Goal: Transaction & Acquisition: Purchase product/service

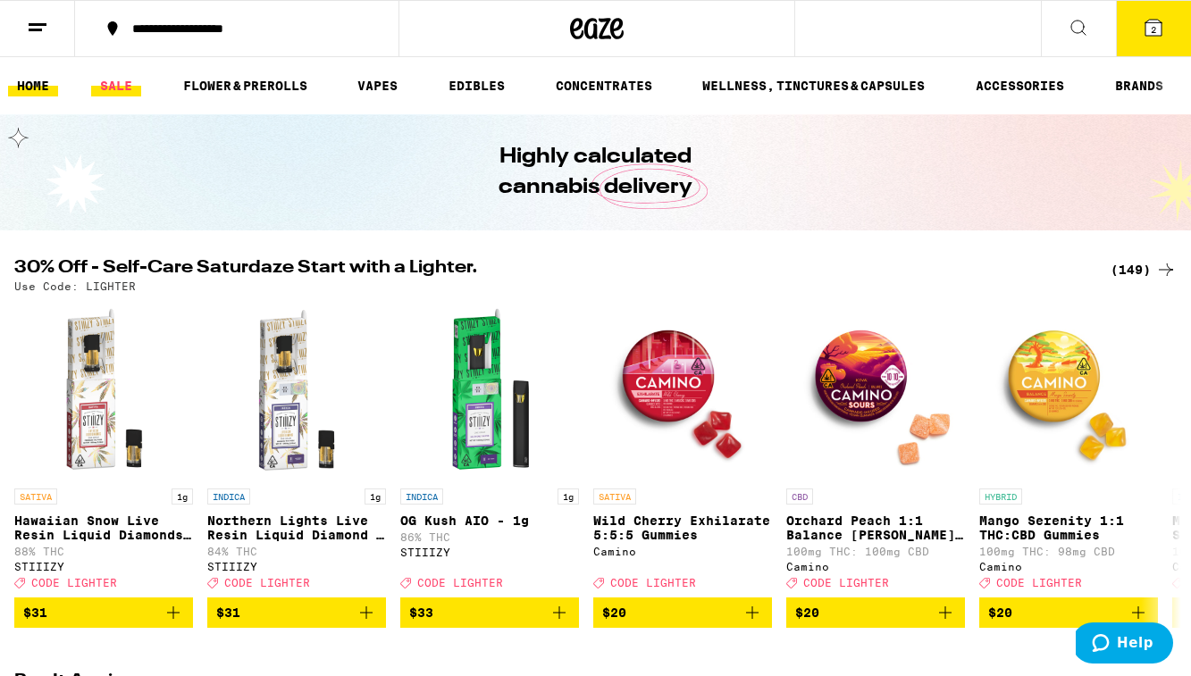
click at [103, 93] on link "SALE" at bounding box center [116, 85] width 50 height 21
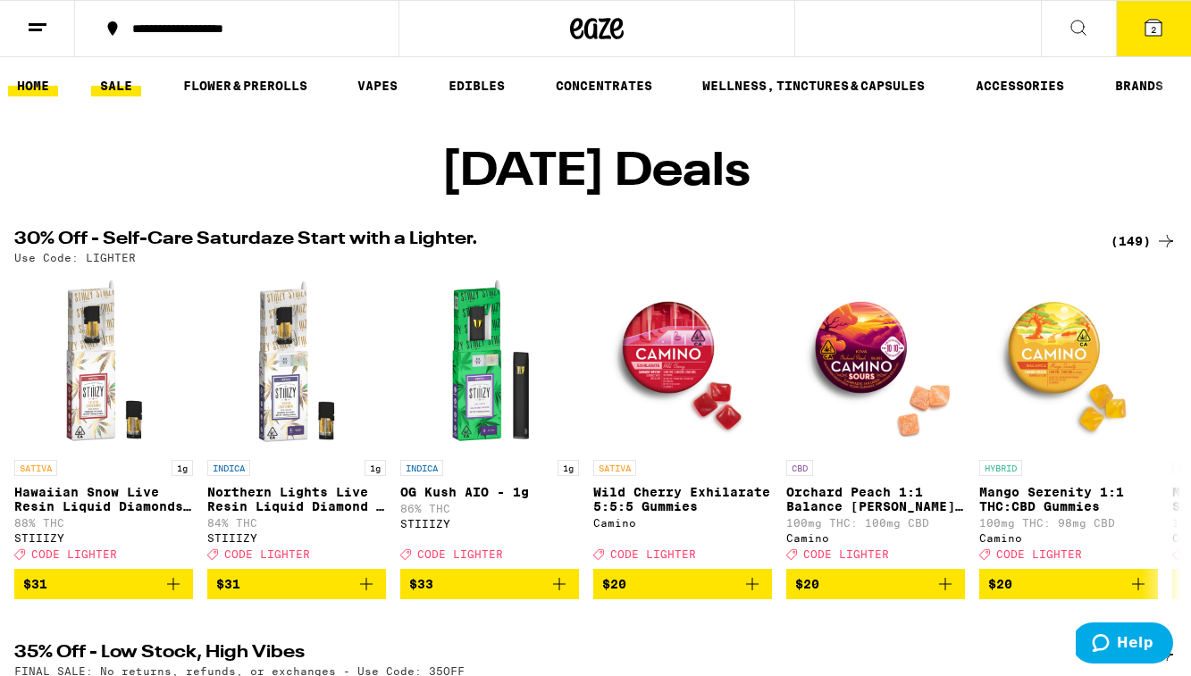
click at [24, 89] on link "HOME" at bounding box center [33, 85] width 50 height 21
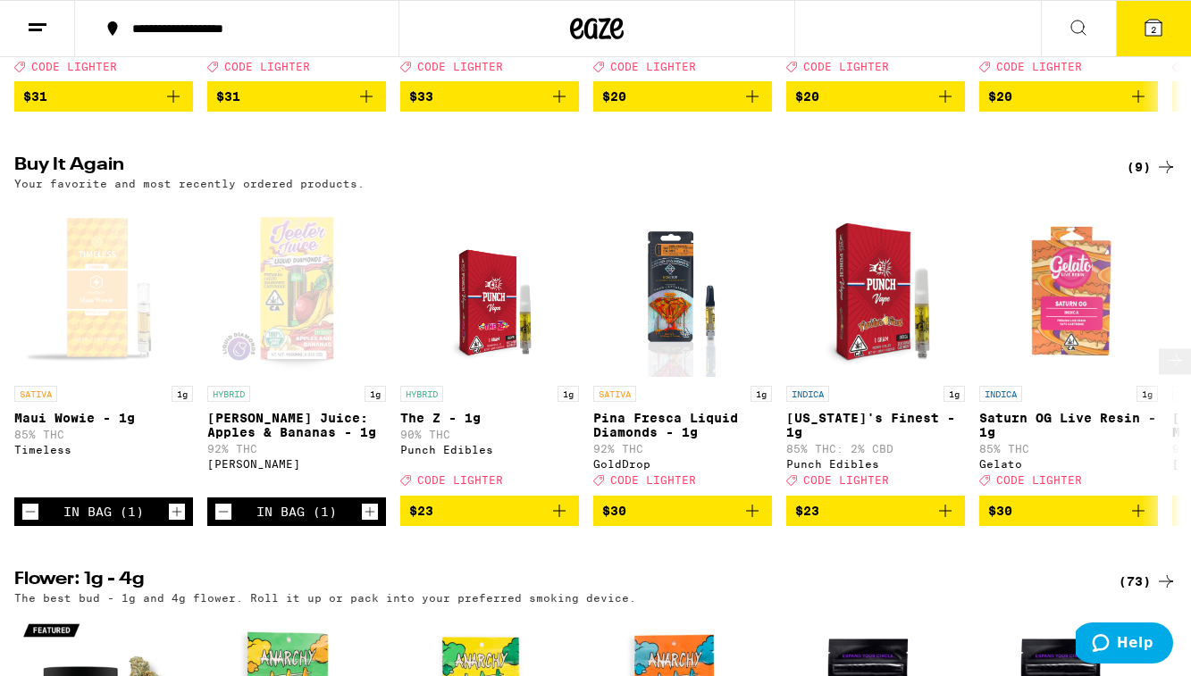
click at [228, 523] on icon "Decrement" at bounding box center [223, 511] width 16 height 21
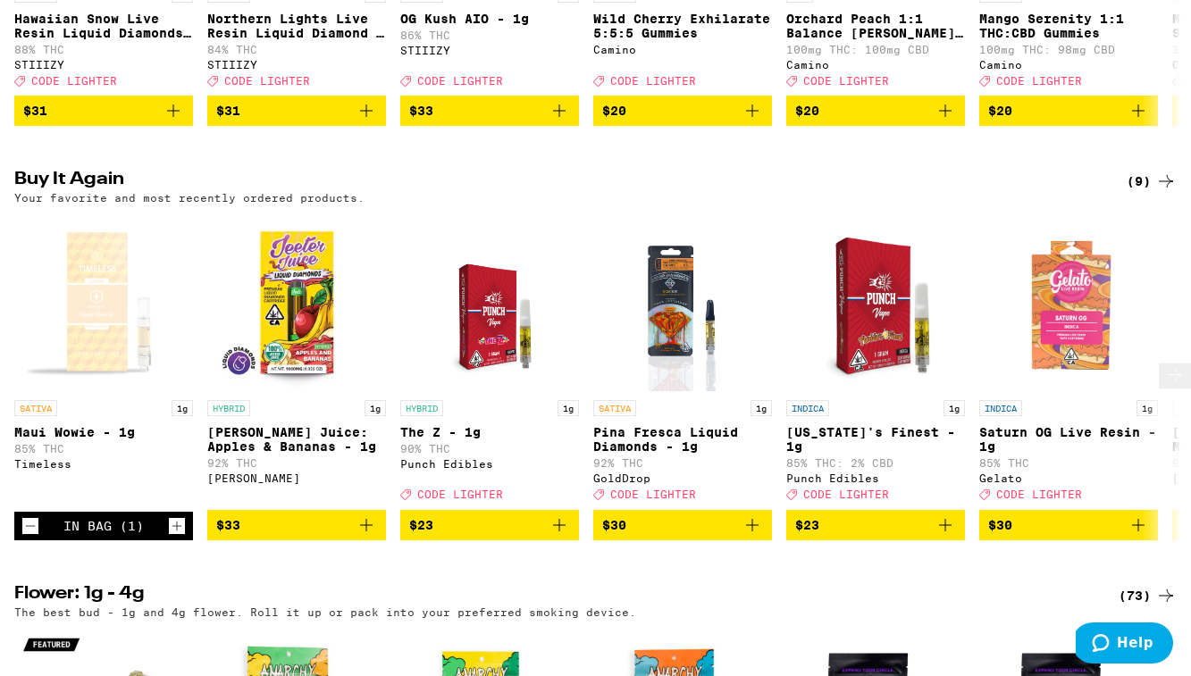
scroll to position [574, 0]
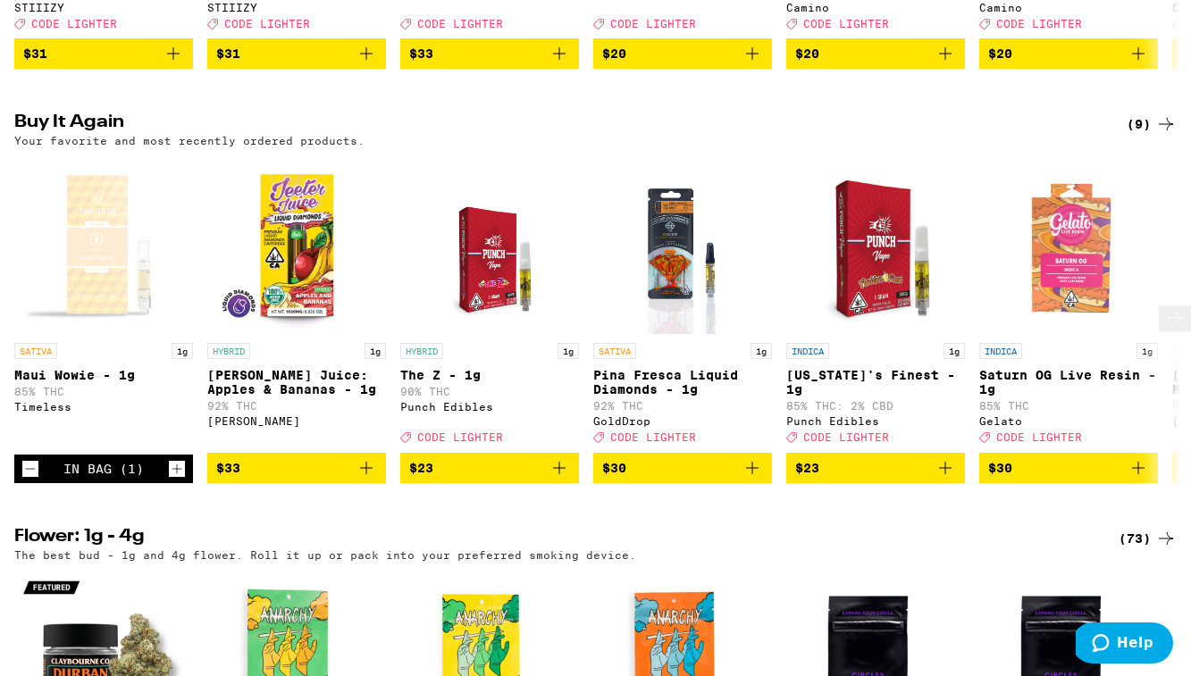
click at [25, 480] on icon "Decrement" at bounding box center [30, 468] width 16 height 21
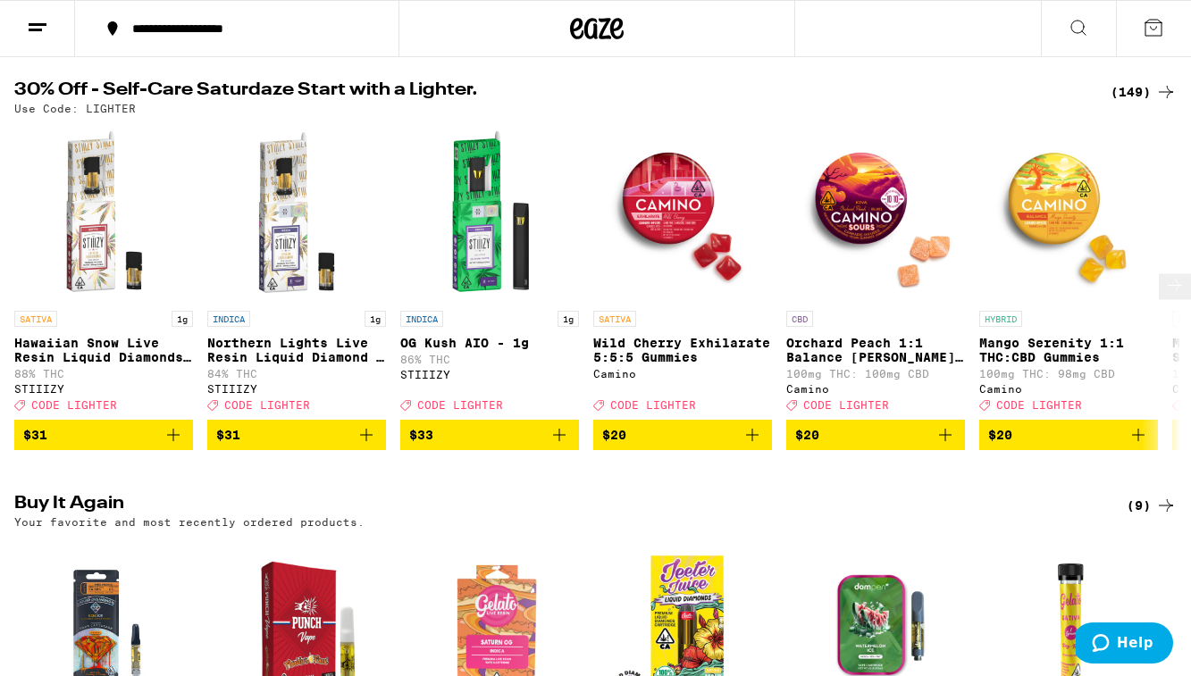
scroll to position [186, 0]
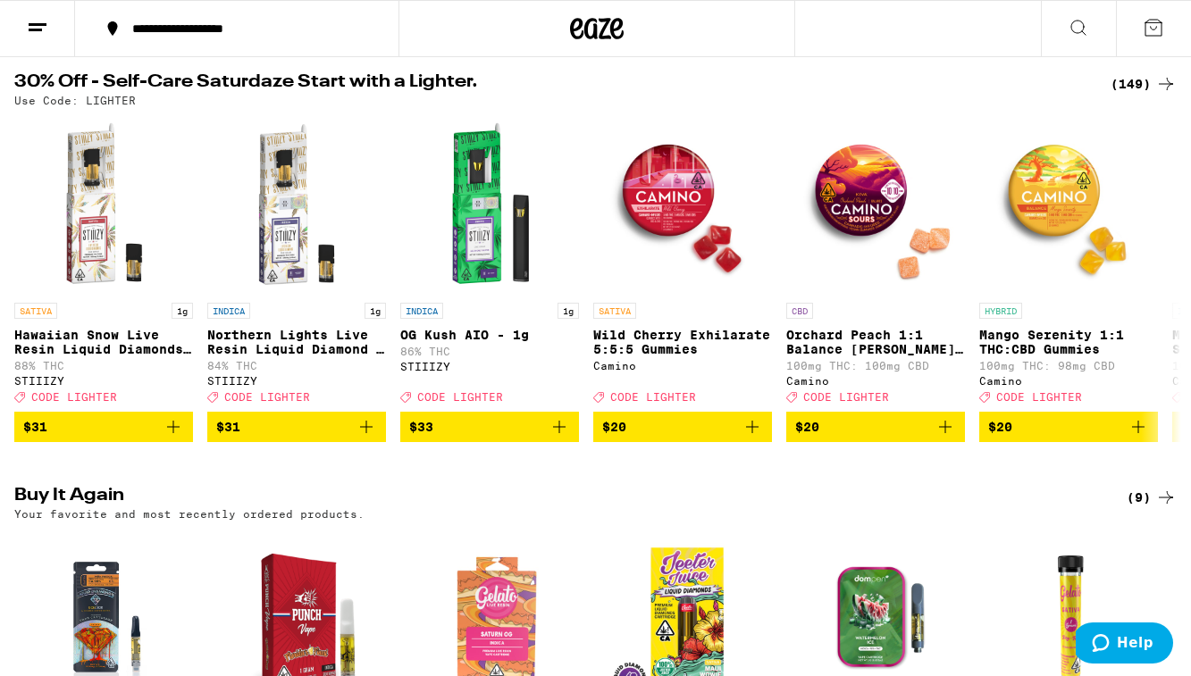
click at [1128, 80] on div "(149)" at bounding box center [1144, 83] width 66 height 21
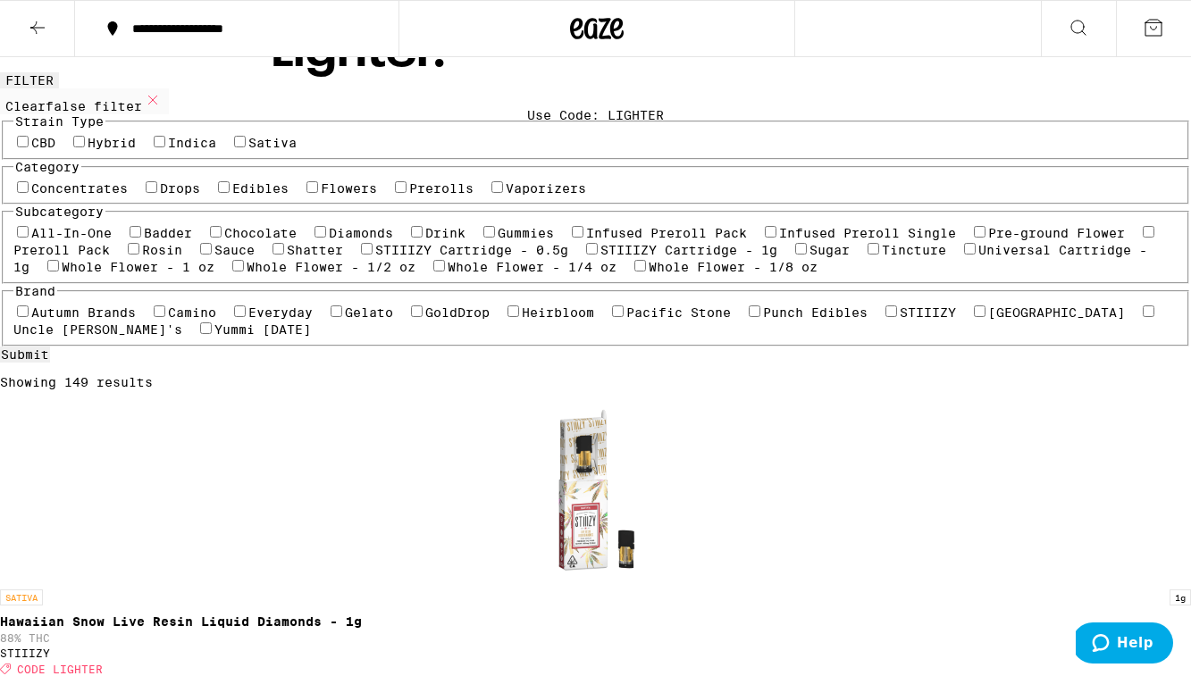
scroll to position [104, 0]
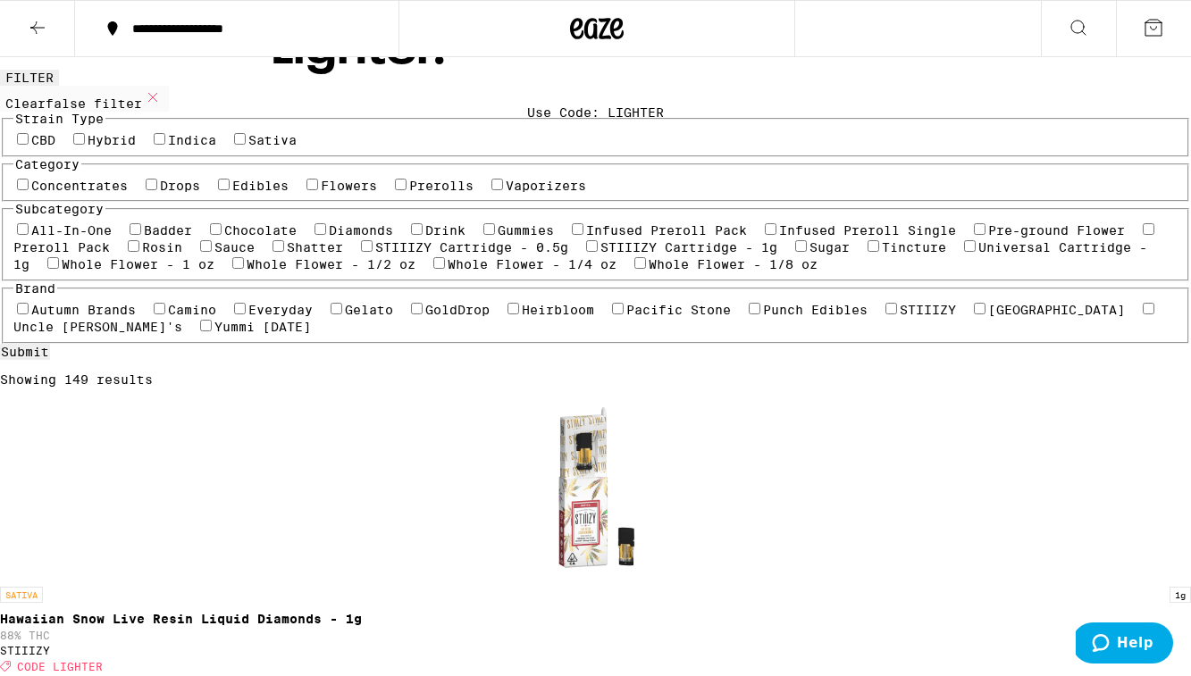
click at [506, 193] on label "Vaporizers" at bounding box center [546, 186] width 80 height 14
click at [491, 190] on input "Vaporizers" at bounding box center [497, 185] width 12 height 12
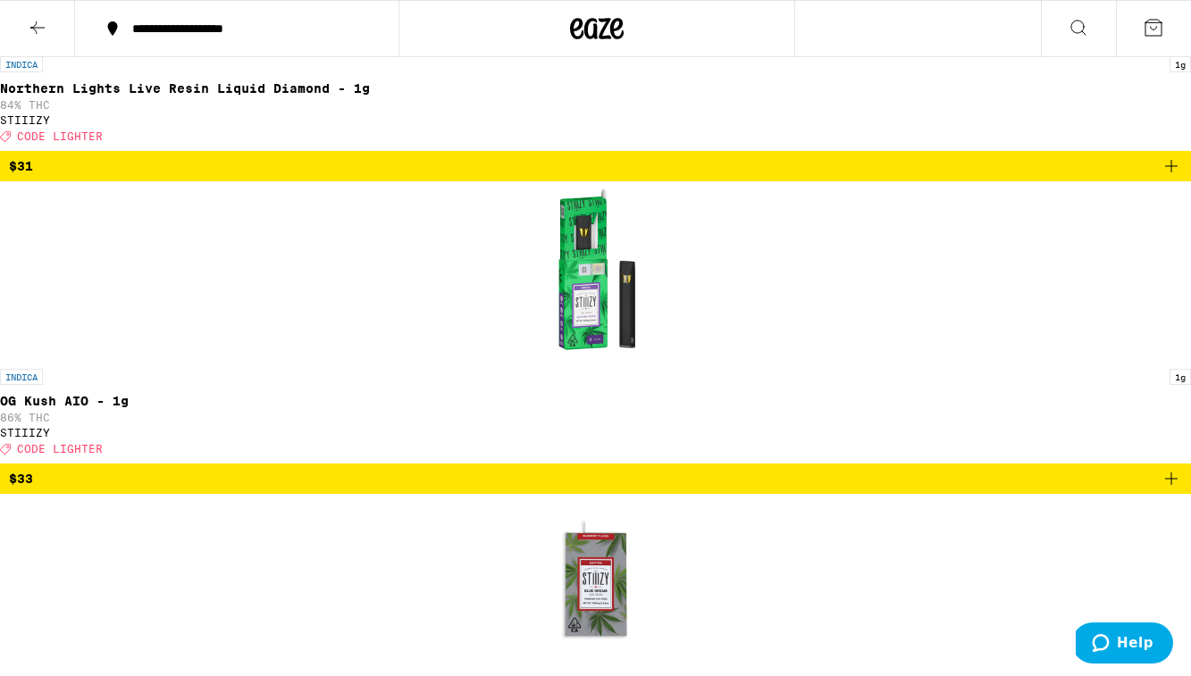
scroll to position [965, 0]
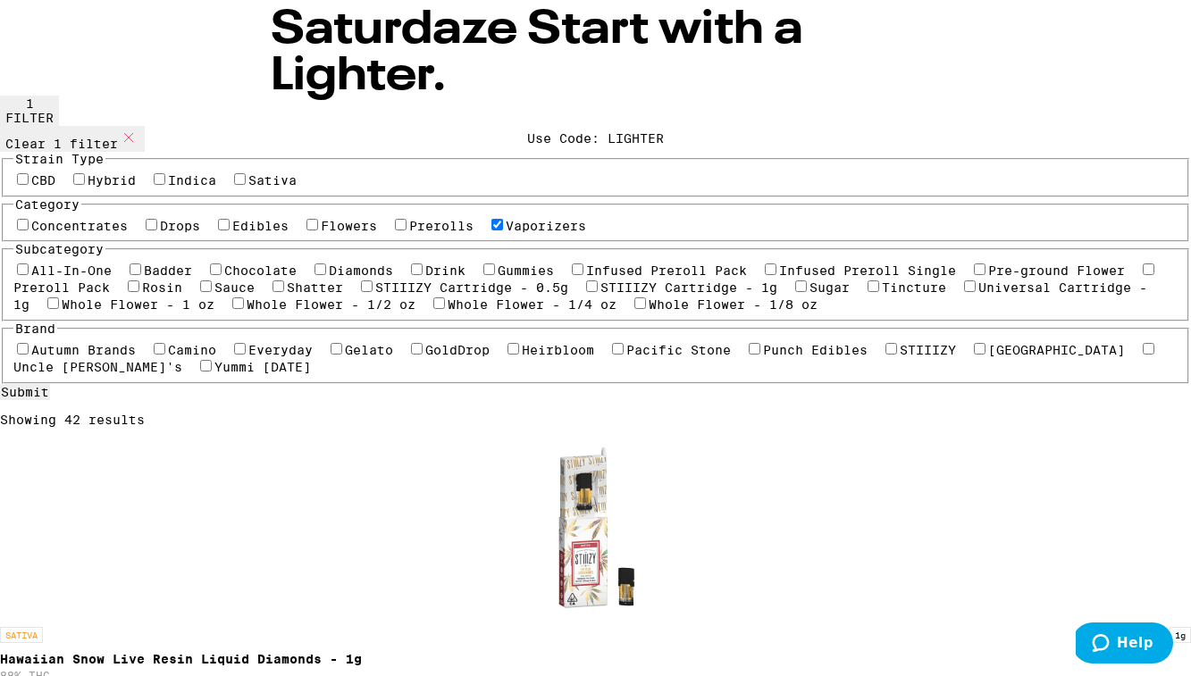
scroll to position [0, 0]
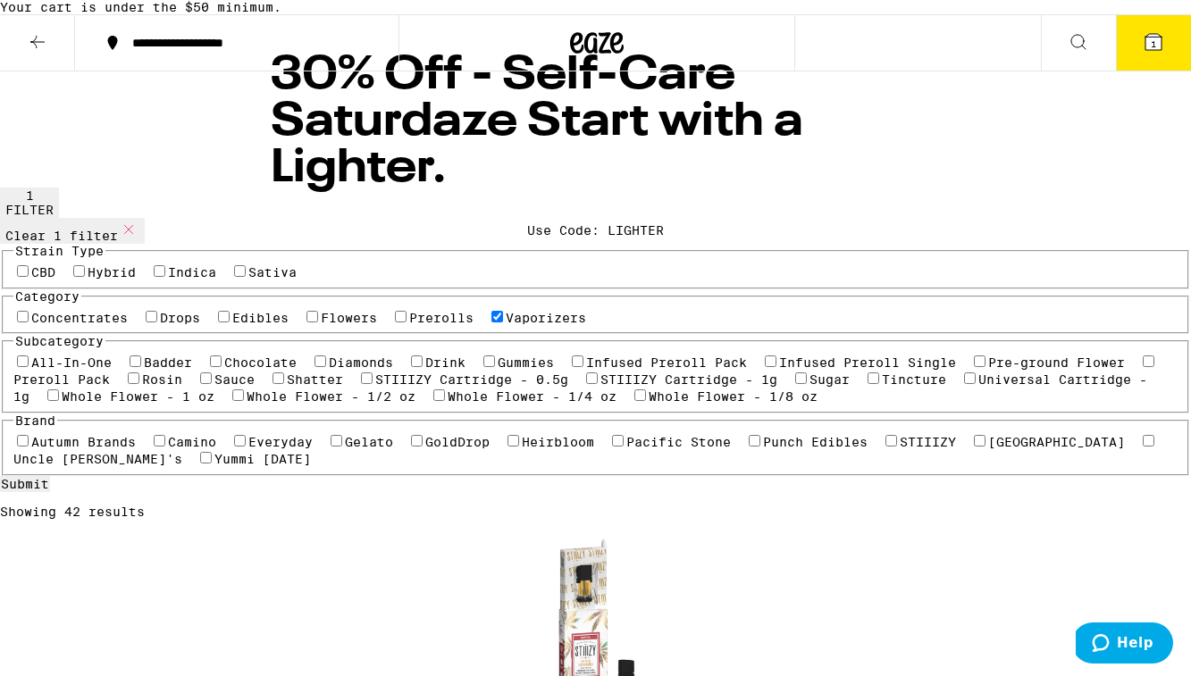
click at [138, 240] on icon at bounding box center [128, 229] width 21 height 21
checkbox input "false"
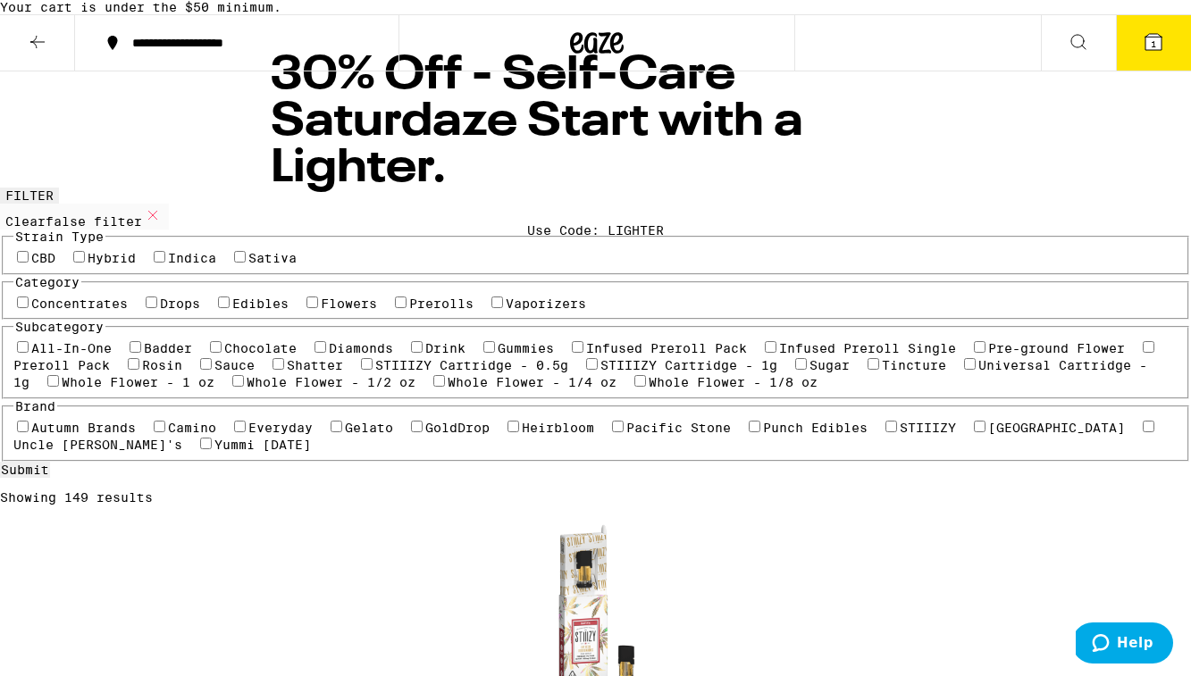
click at [37, 53] on icon at bounding box center [37, 41] width 21 height 21
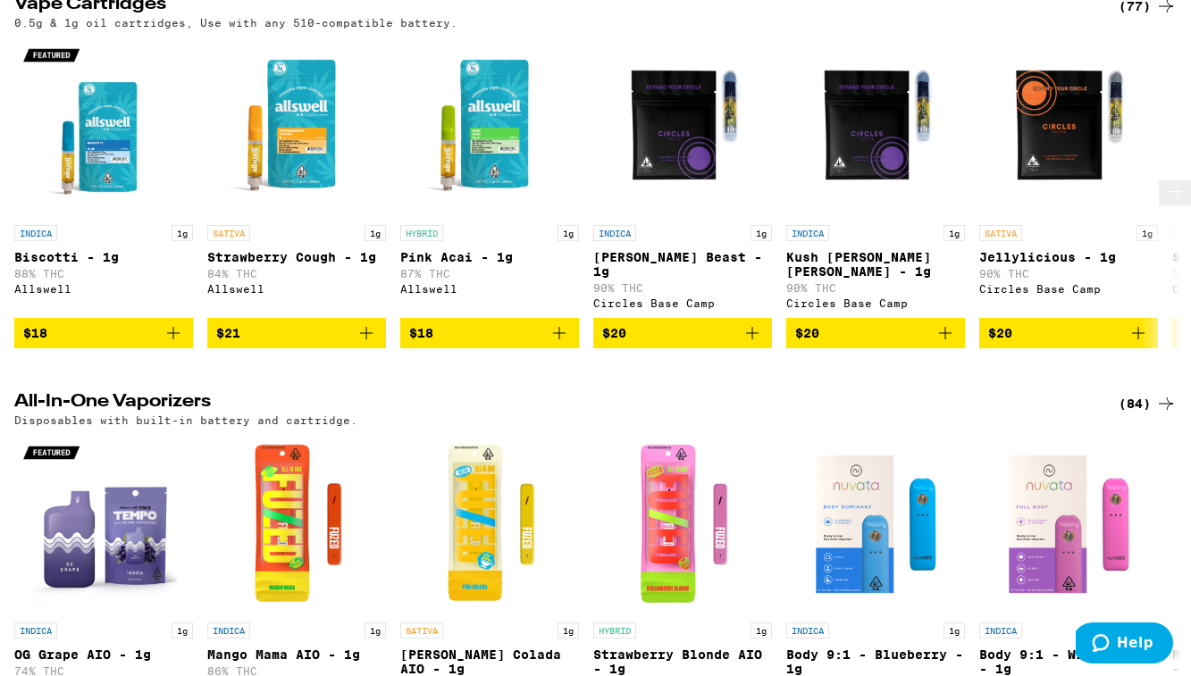
scroll to position [1790, 0]
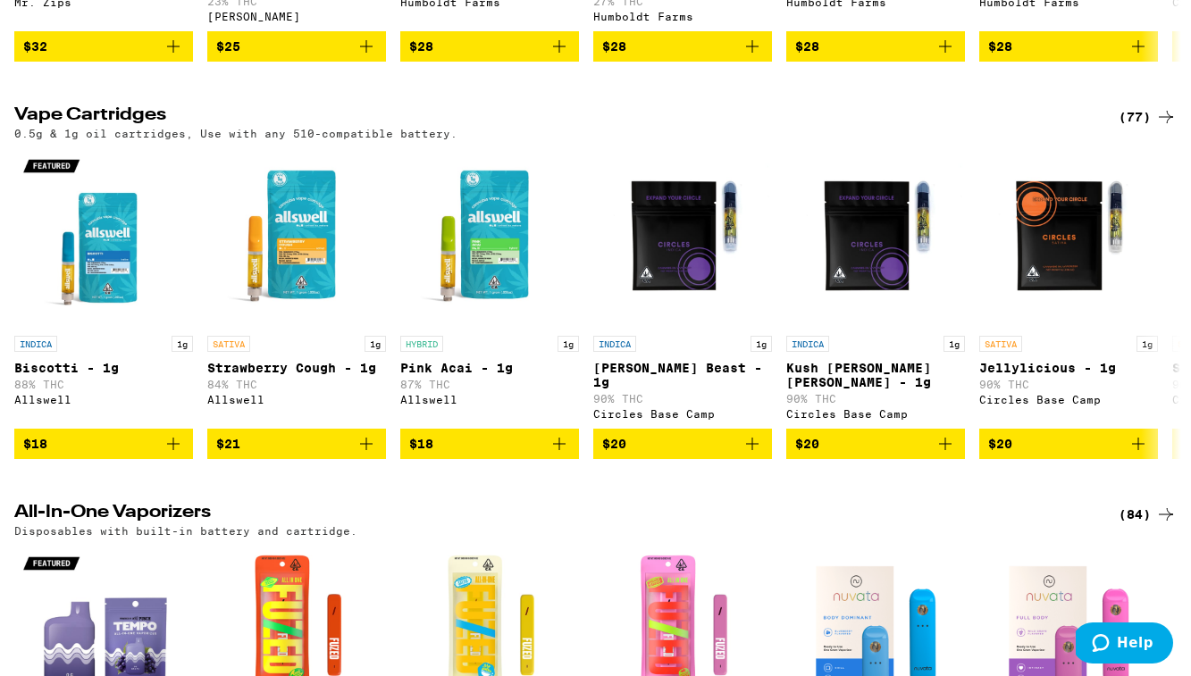
click at [1156, 128] on icon at bounding box center [1165, 116] width 21 height 21
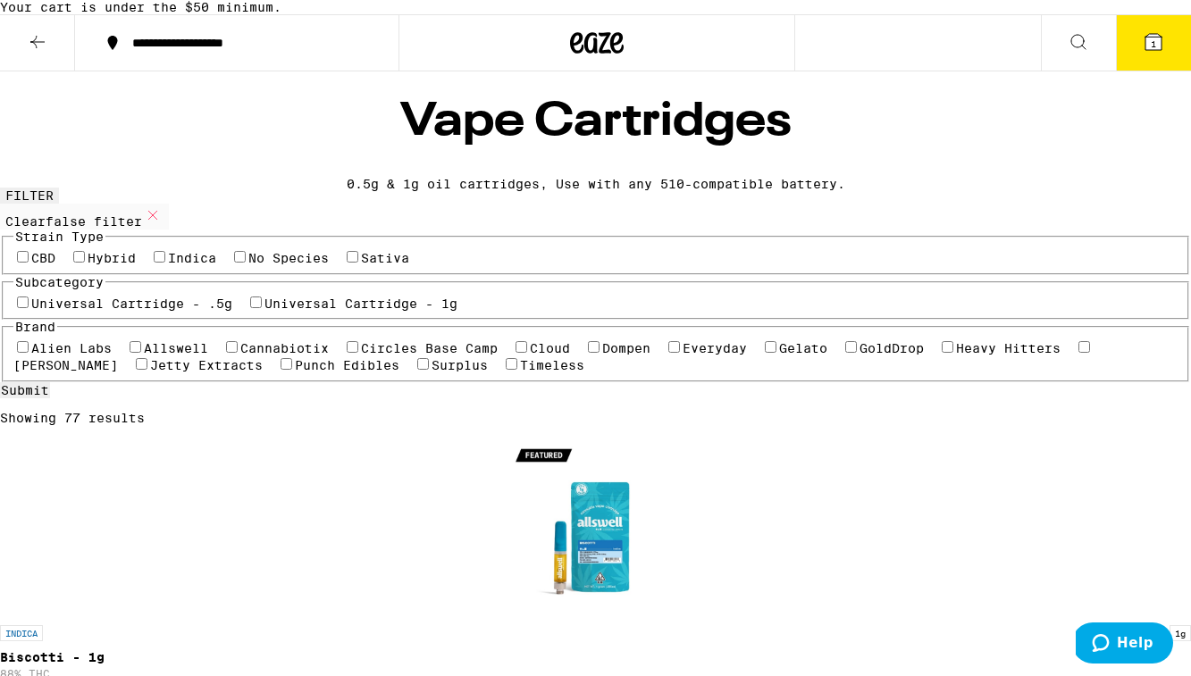
click at [264, 311] on label "Universal Cartridge - 1g" at bounding box center [360, 304] width 193 height 14
click at [250, 308] on input "Universal Cartridge - 1g" at bounding box center [256, 303] width 12 height 12
checkbox input "true"
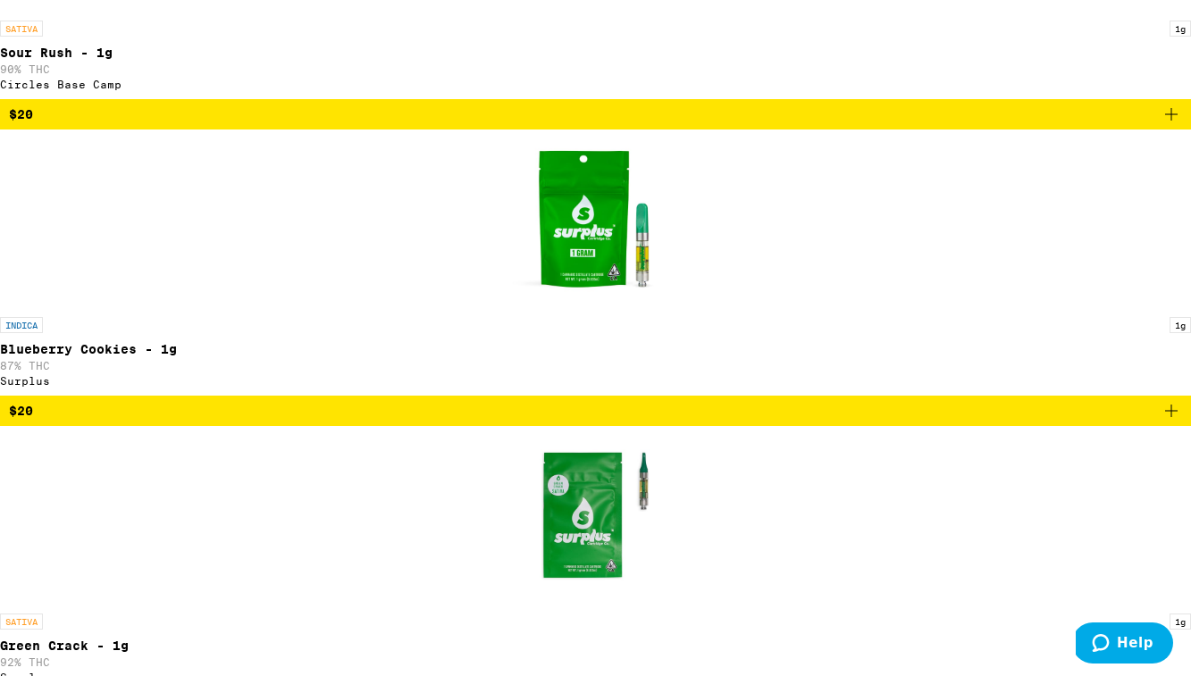
scroll to position [2402, 0]
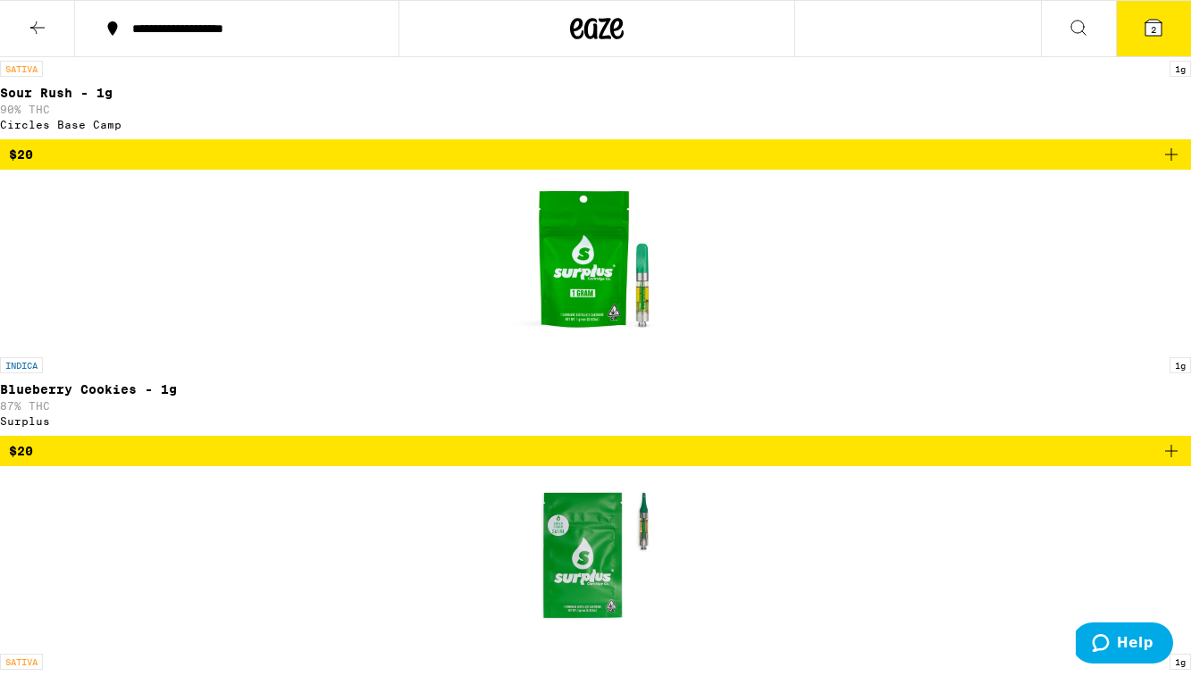
click at [1160, 38] on icon at bounding box center [1153, 27] width 21 height 21
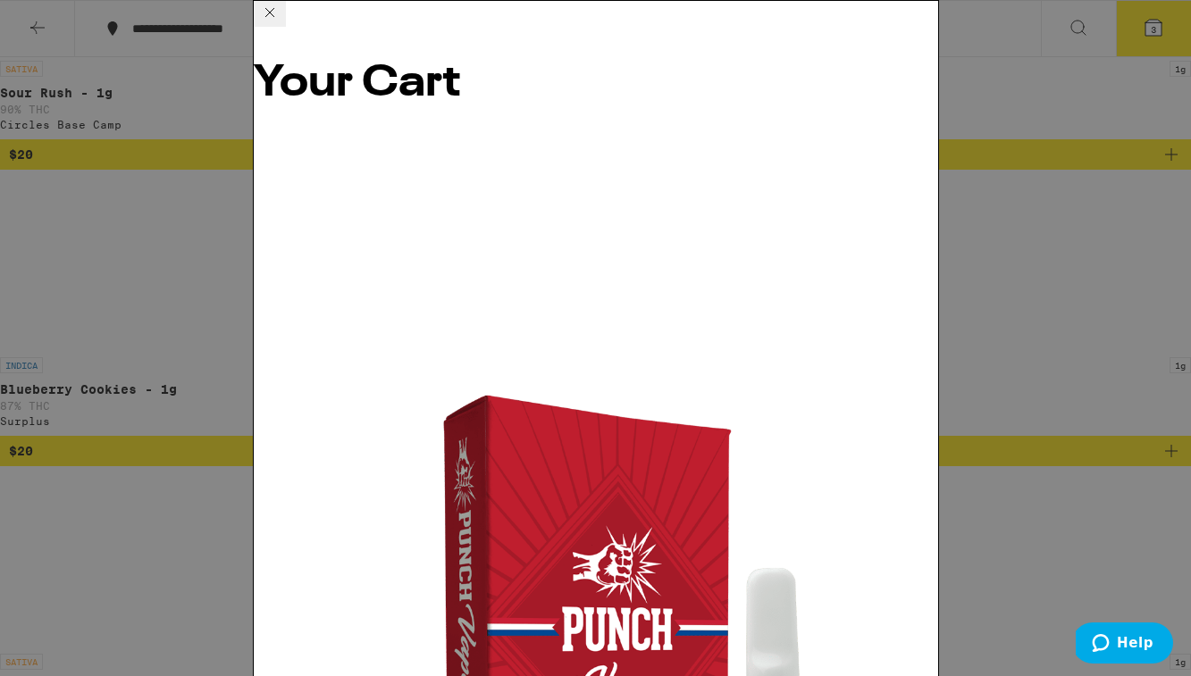
click at [281, 23] on icon at bounding box center [269, 12] width 21 height 21
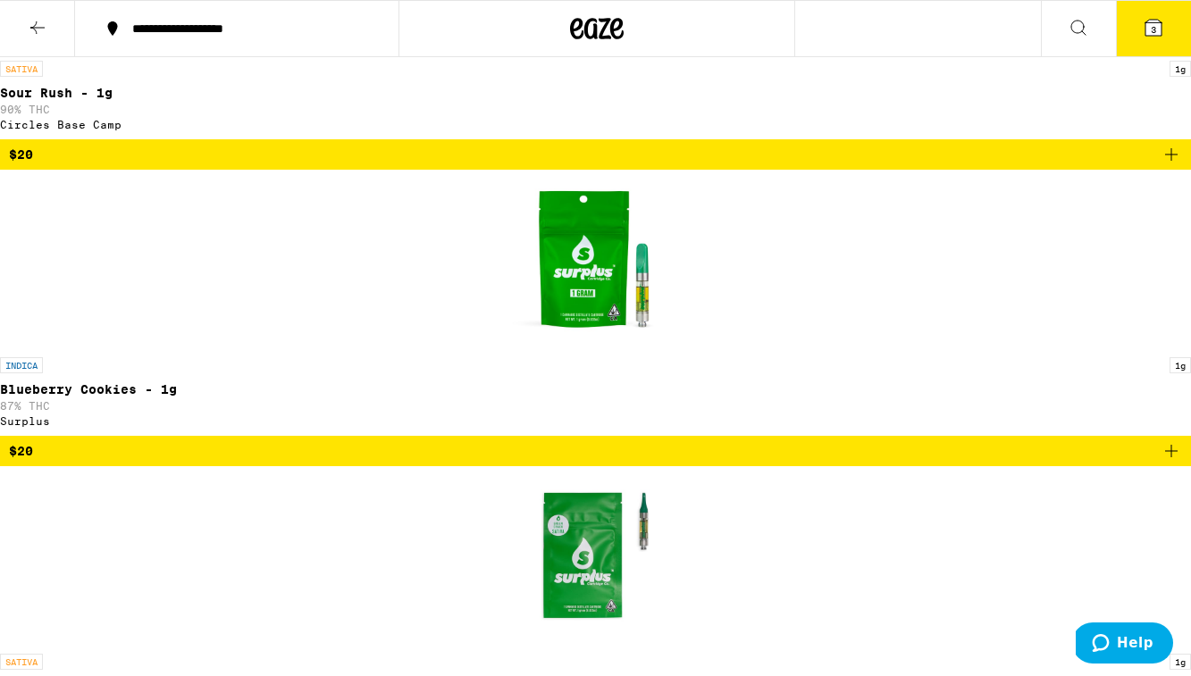
click at [1153, 31] on span "3" at bounding box center [1153, 29] width 5 height 11
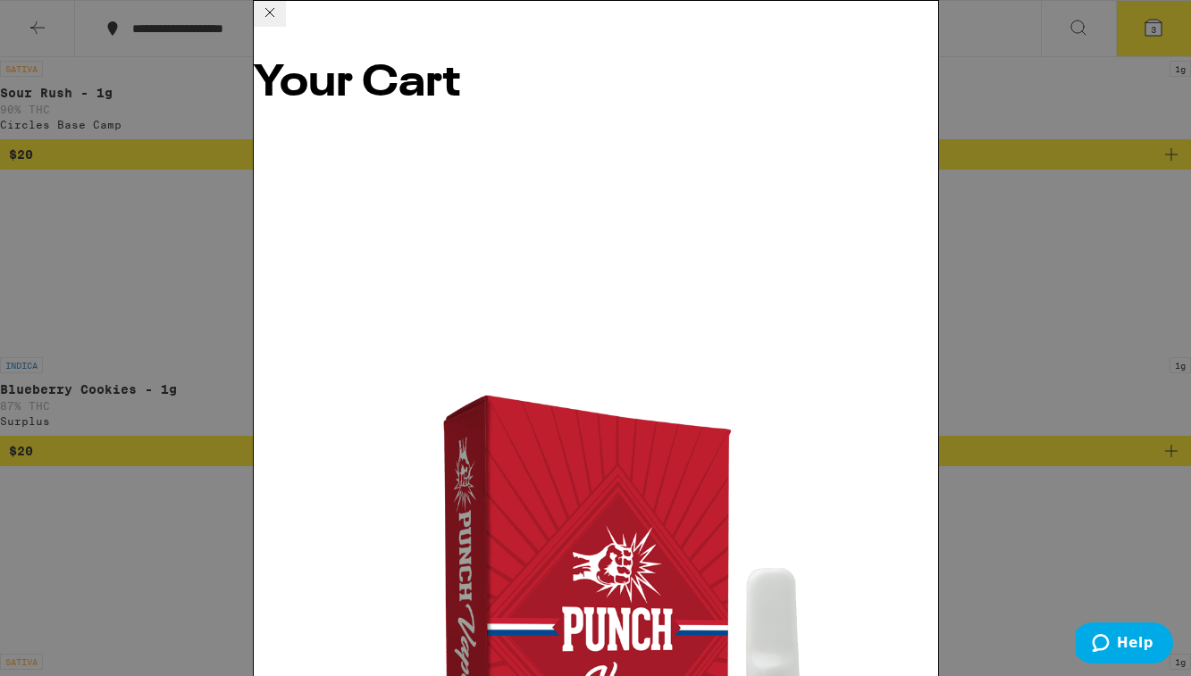
click at [281, 23] on icon at bounding box center [269, 12] width 21 height 21
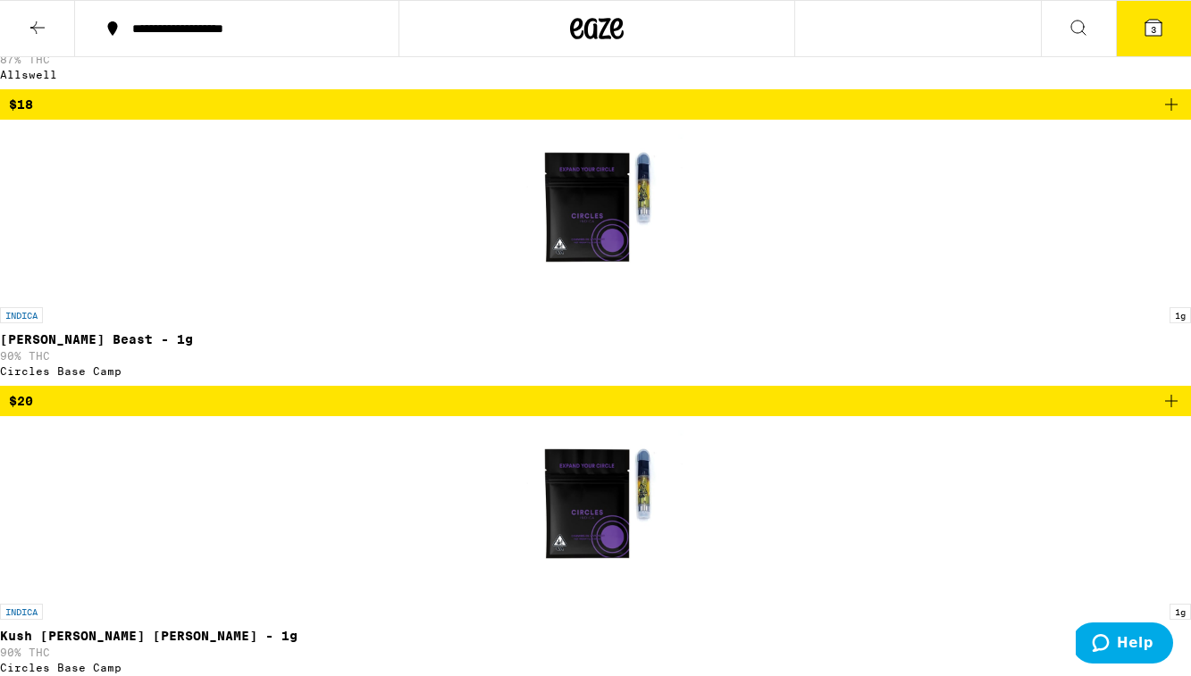
scroll to position [1279, 0]
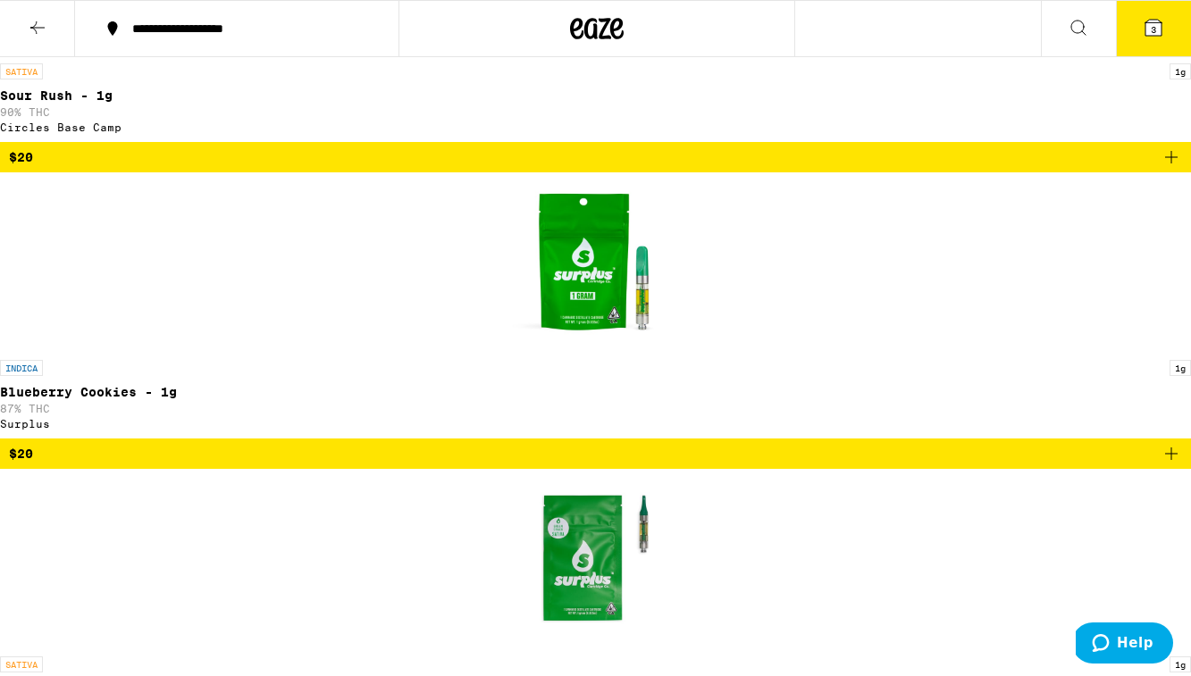
scroll to position [2348, 0]
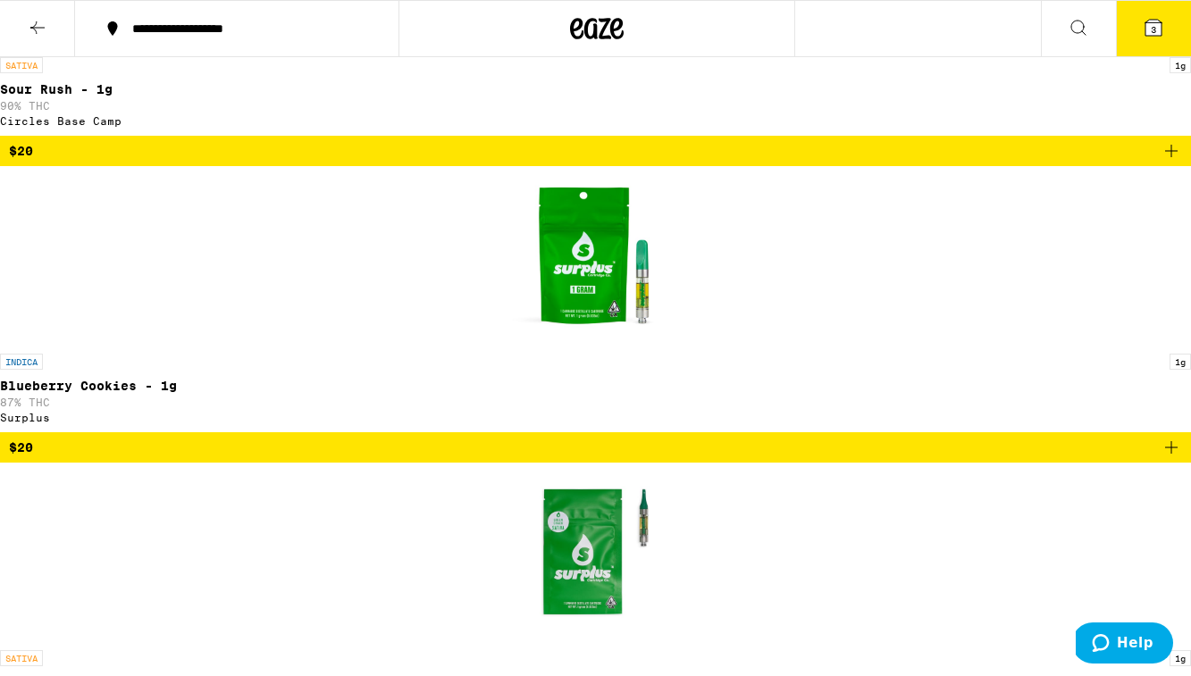
click at [1152, 24] on span "2" at bounding box center [1153, 29] width 5 height 11
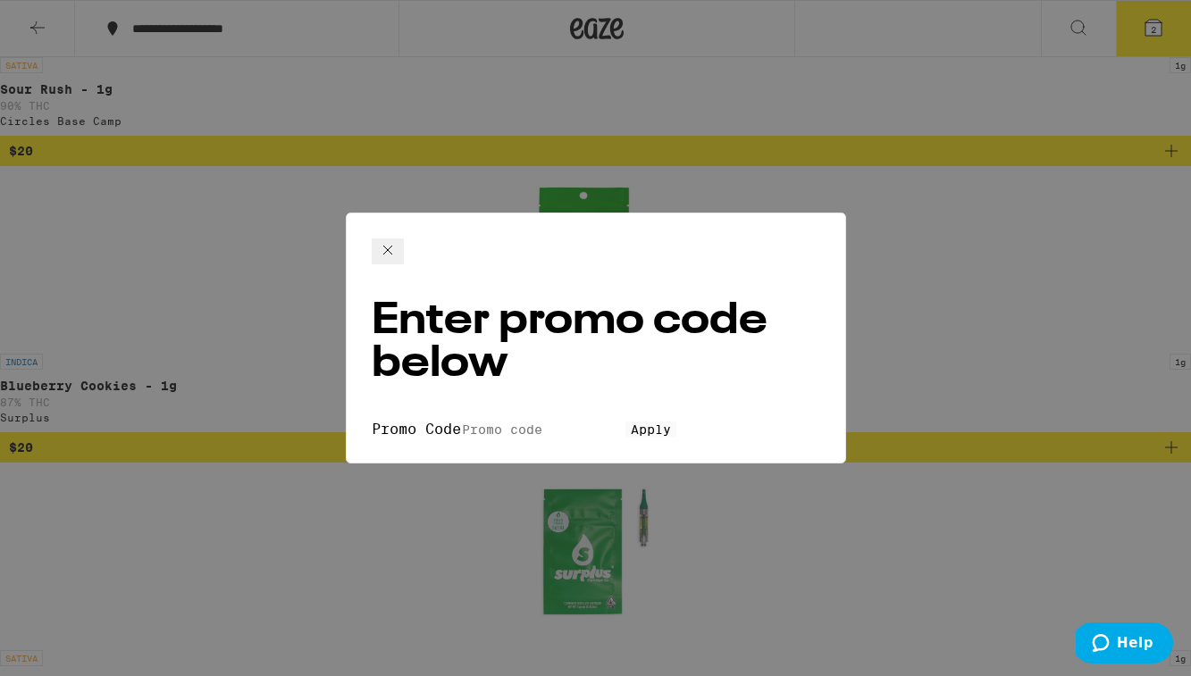
click at [529, 422] on input "Promo Code" at bounding box center [543, 430] width 164 height 16
type input "lighter"
click at [625, 422] on button "Apply" at bounding box center [650, 430] width 51 height 16
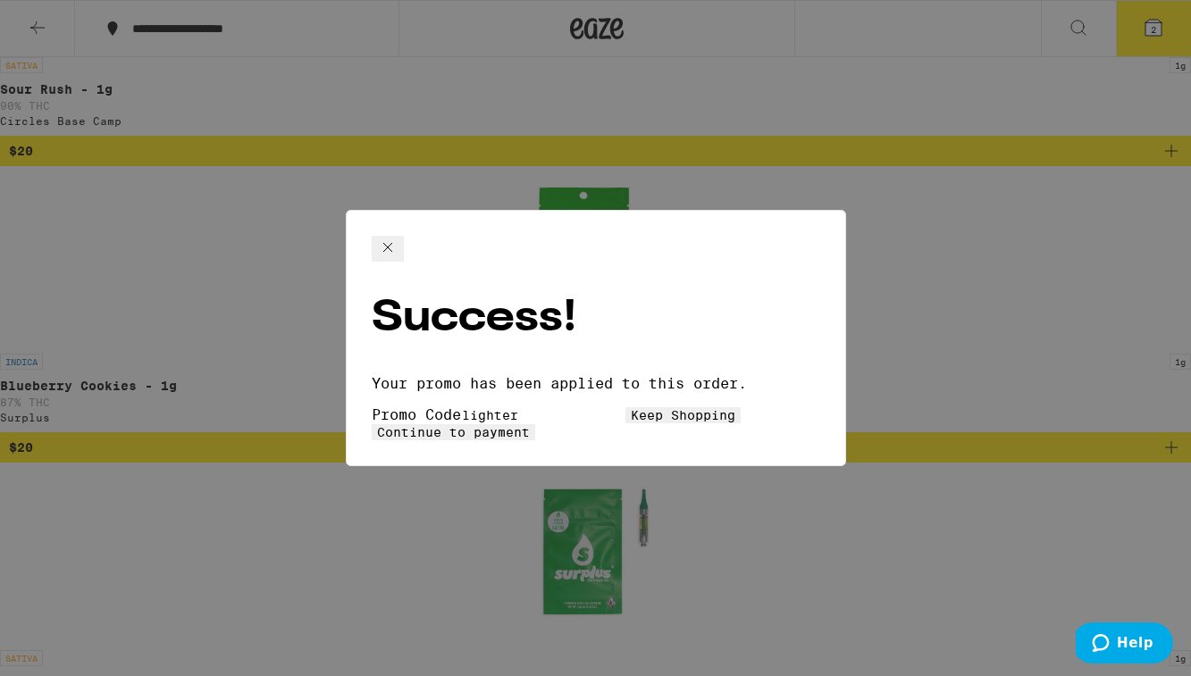
click at [530, 425] on span "Continue to payment" at bounding box center [453, 432] width 153 height 14
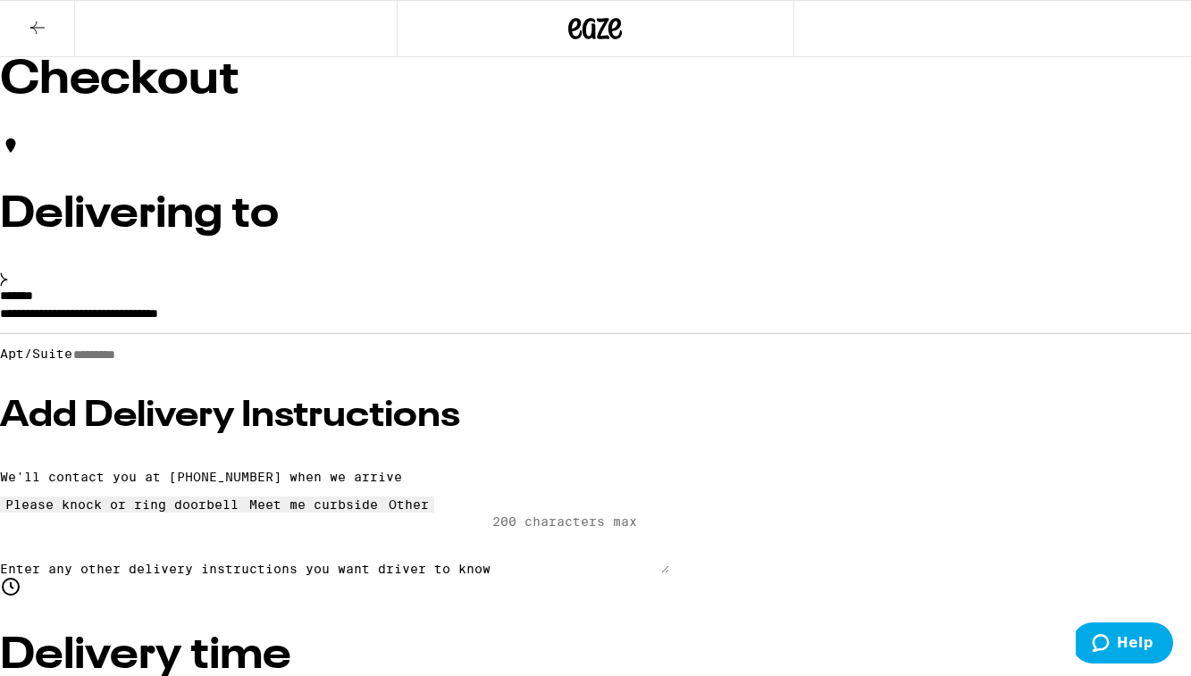
click at [199, 363] on input "Apt/Suite" at bounding box center [135, 355] width 127 height 15
type input "**"
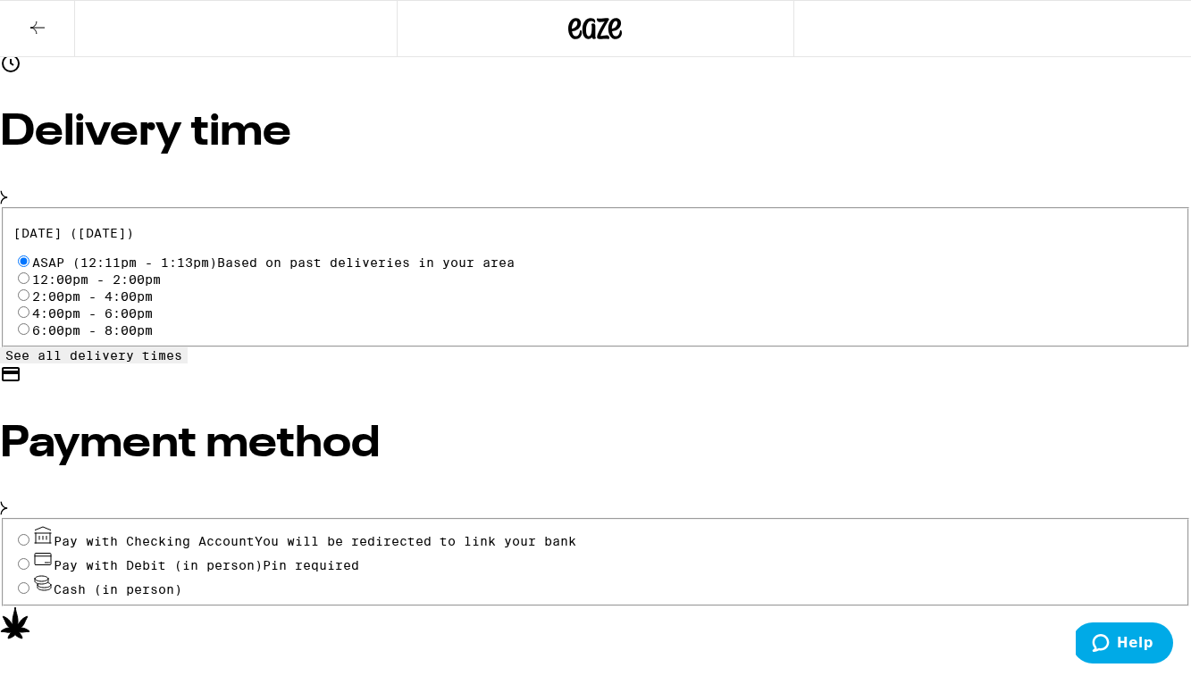
scroll to position [538, 0]
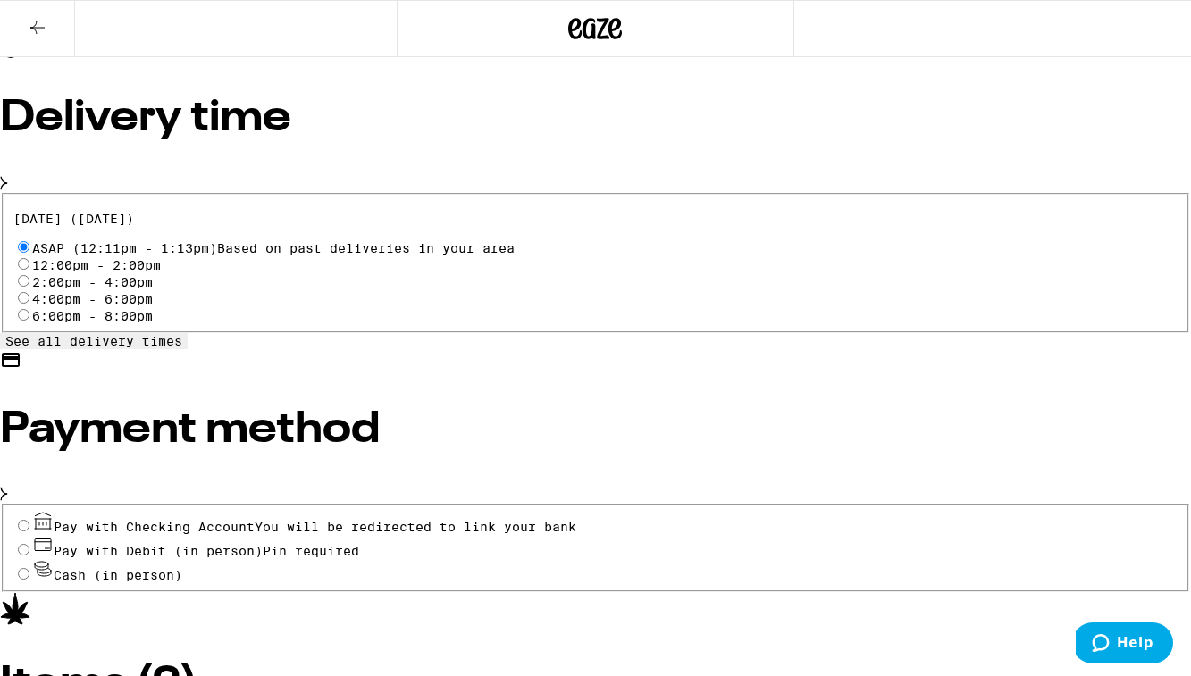
click at [235, 544] on span "Pay with Debit (in person)" at bounding box center [158, 551] width 209 height 14
click at [29, 544] on input "Pay with Debit (in person) Pin required" at bounding box center [24, 550] width 12 height 12
radio input "true"
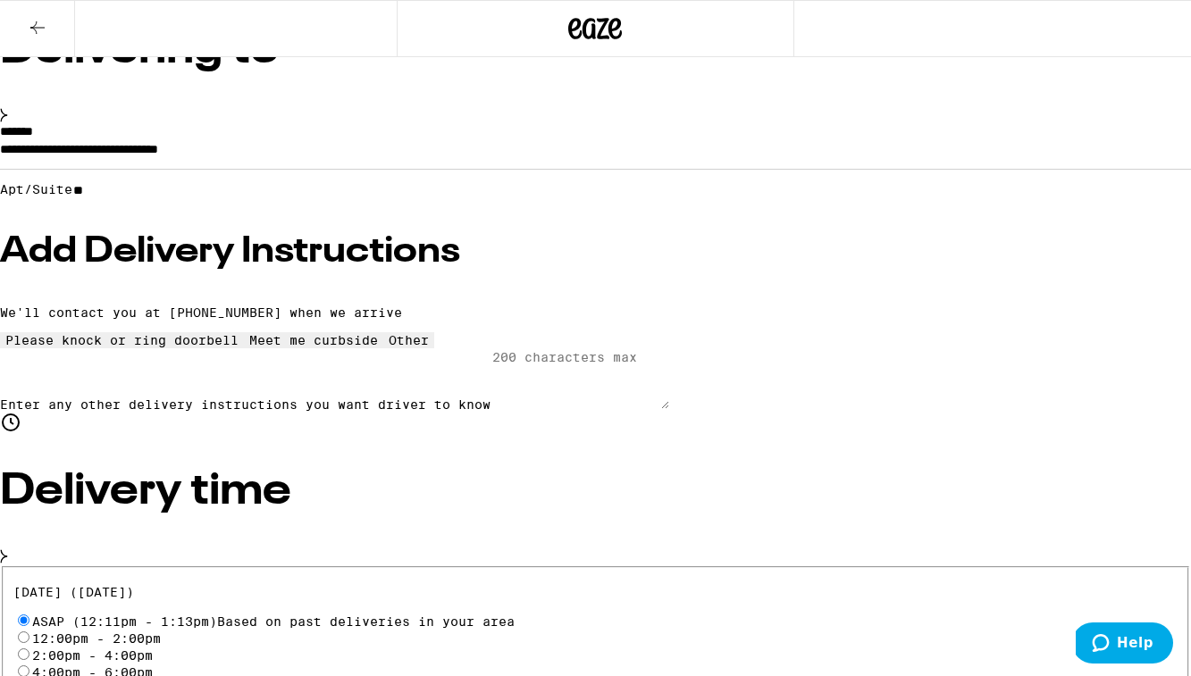
scroll to position [166, 0]
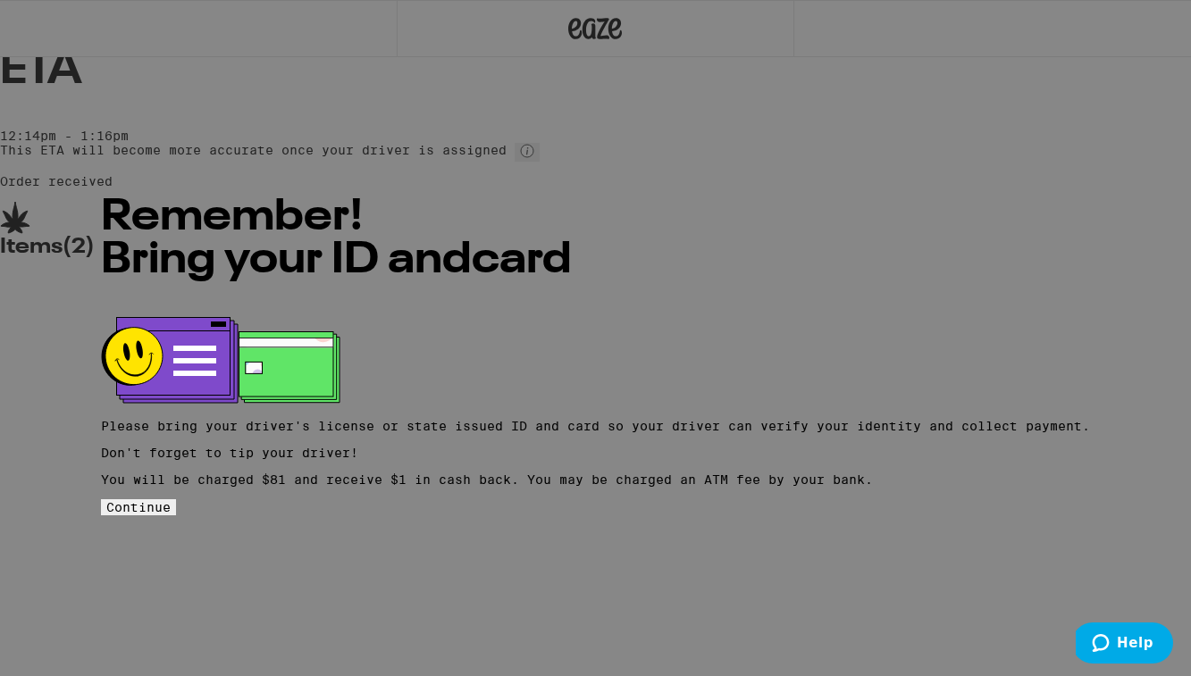
click at [171, 500] on span "Continue" at bounding box center [138, 507] width 64 height 14
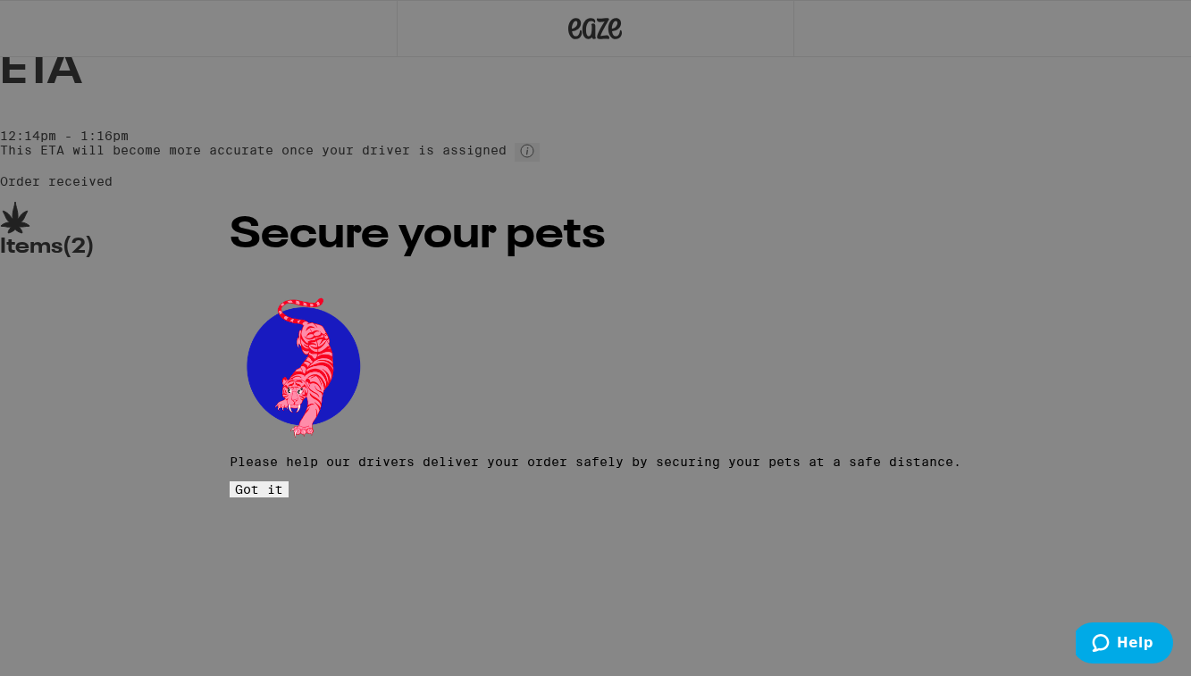
click at [283, 482] on span "Got it" at bounding box center [259, 489] width 48 height 14
